Goal: Transaction & Acquisition: Purchase product/service

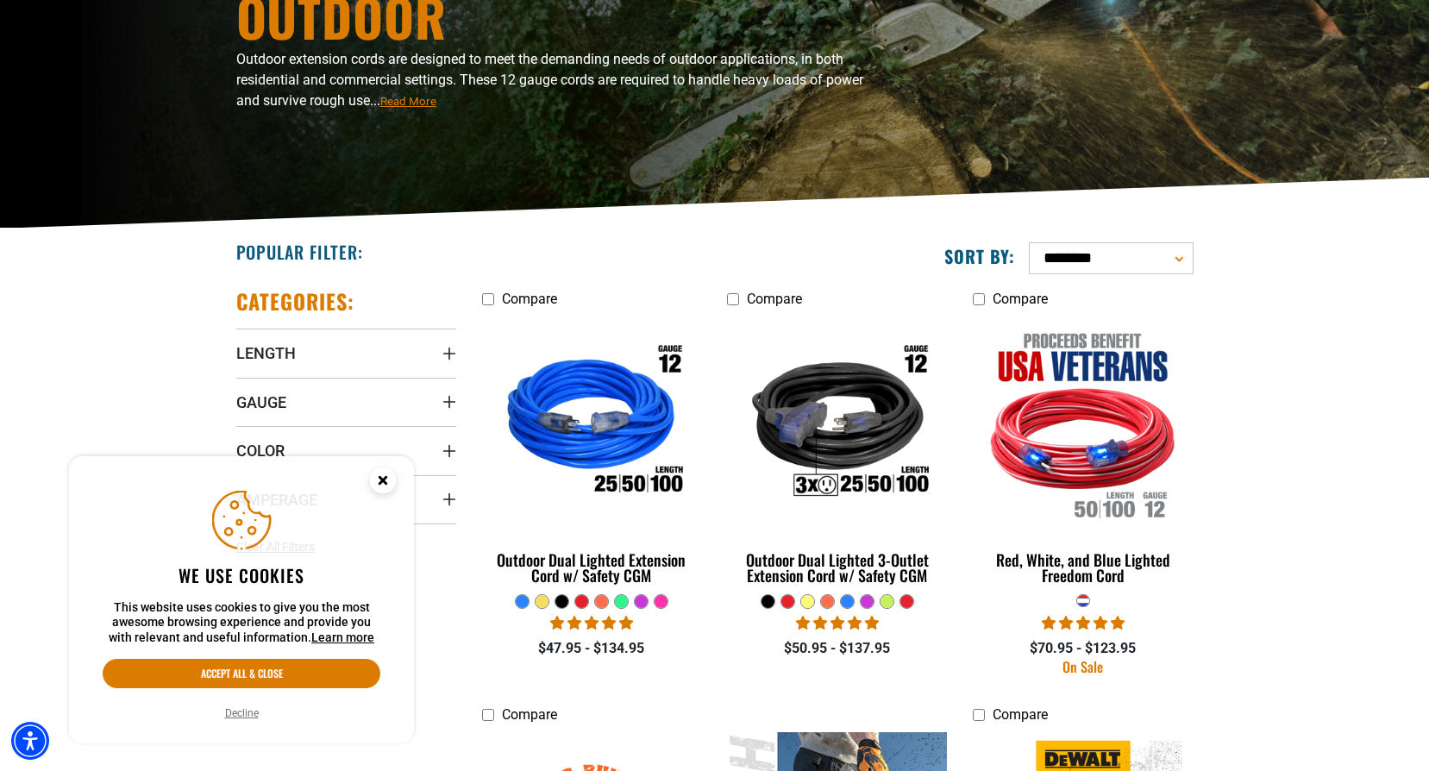
scroll to position [211, 0]
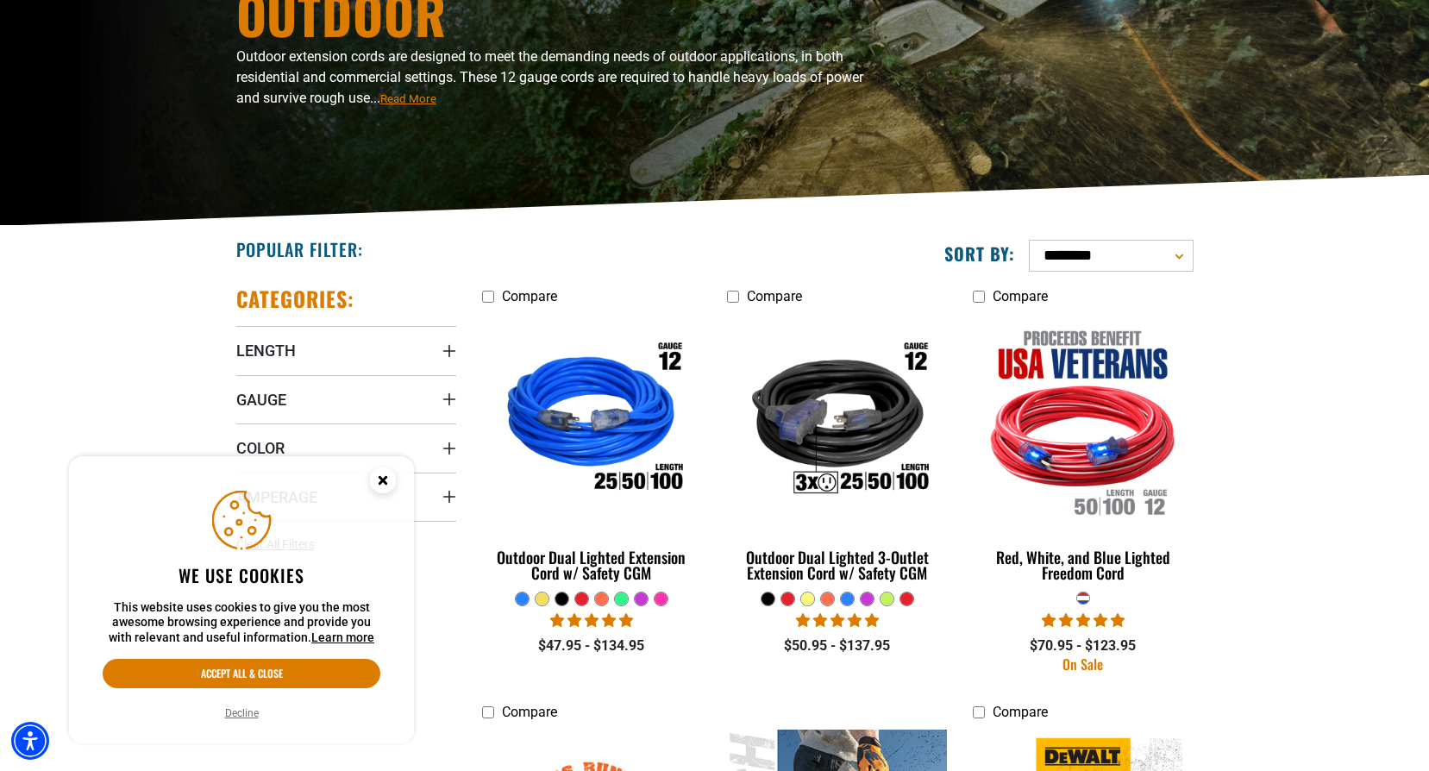
click at [383, 481] on icon "Close this option" at bounding box center [382, 480] width 6 height 6
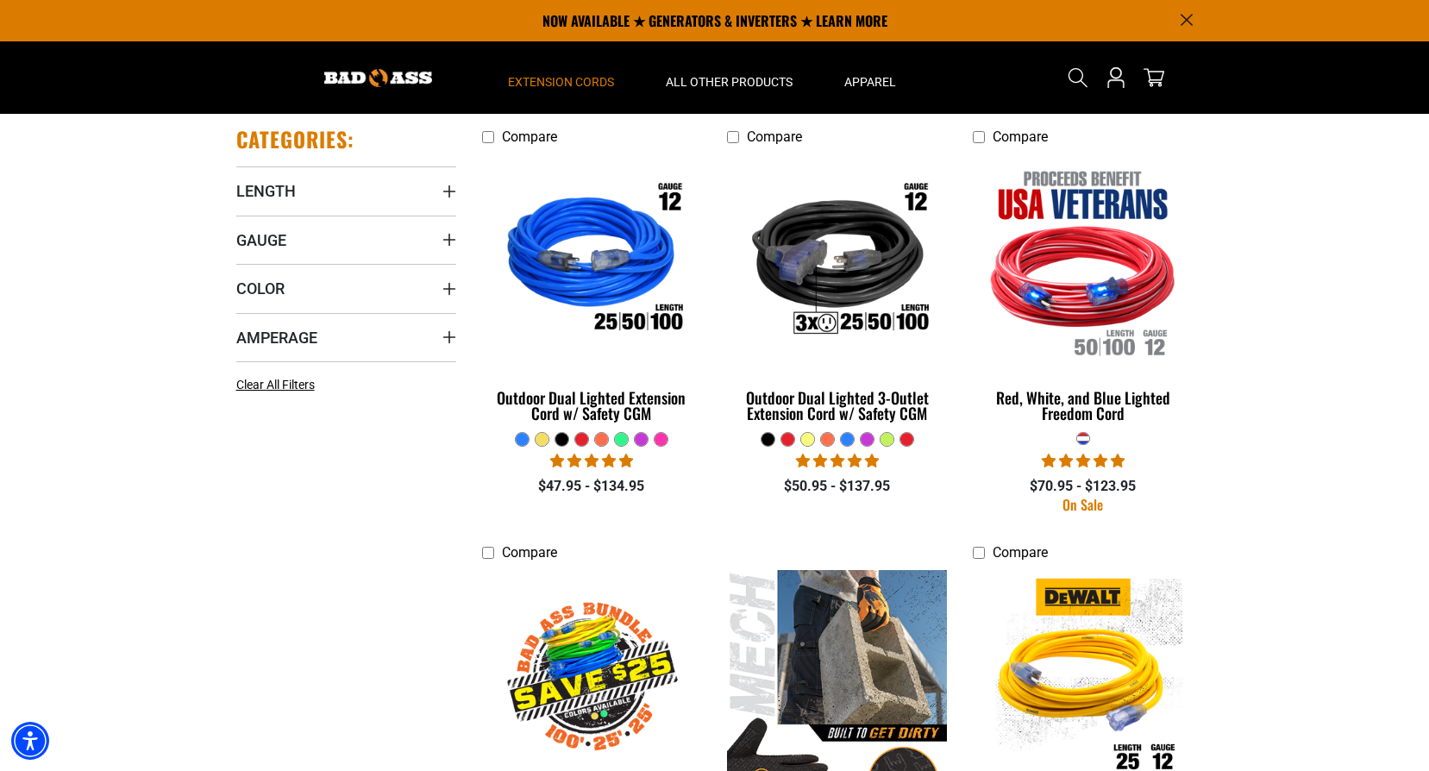
scroll to position [368, 0]
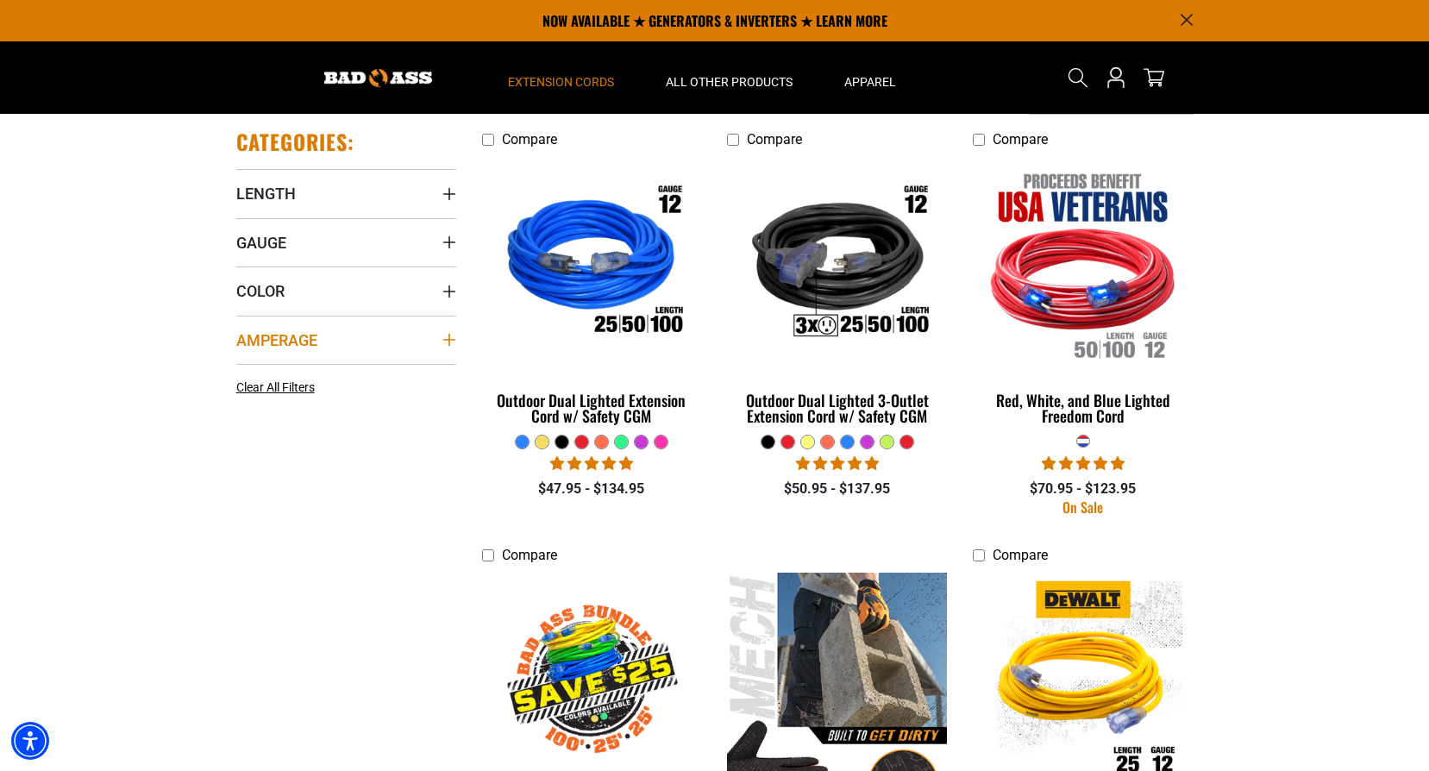
click at [449, 340] on icon "Amperage" at bounding box center [448, 340] width 12 height 12
click at [449, 340] on icon "Amperage" at bounding box center [448, 340] width 12 height 2
